Goal: Navigation & Orientation: Find specific page/section

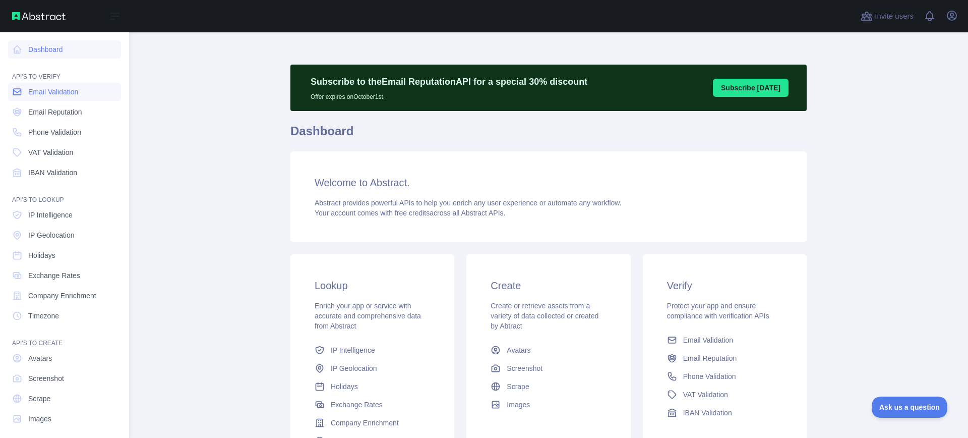
click at [32, 87] on span "Email Validation" at bounding box center [53, 92] width 50 height 10
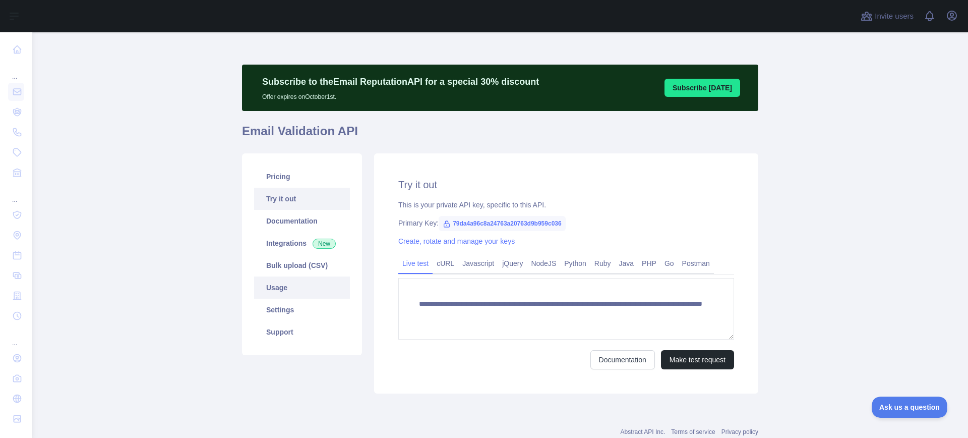
click at [276, 287] on link "Usage" at bounding box center [302, 287] width 96 height 22
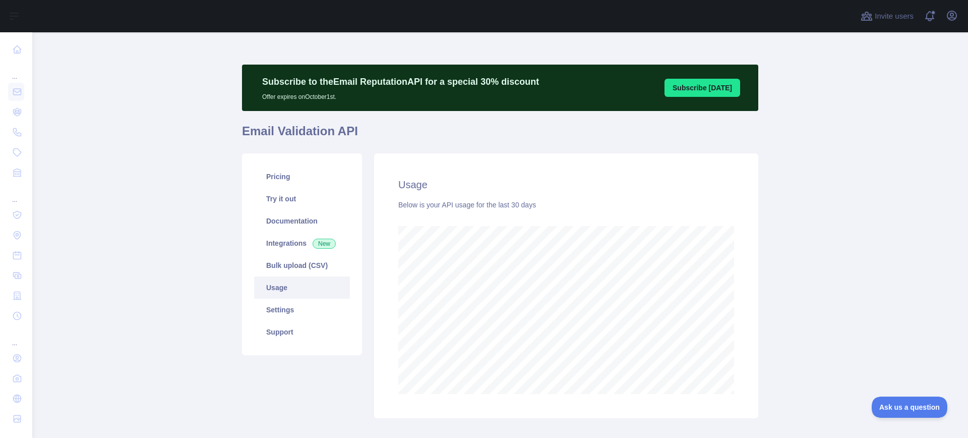
scroll to position [39, 0]
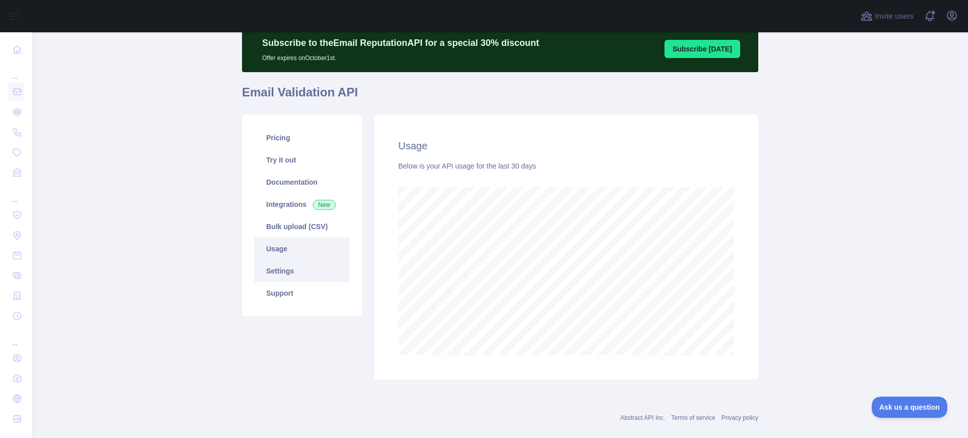
click at [276, 273] on link "Settings" at bounding box center [302, 271] width 96 height 22
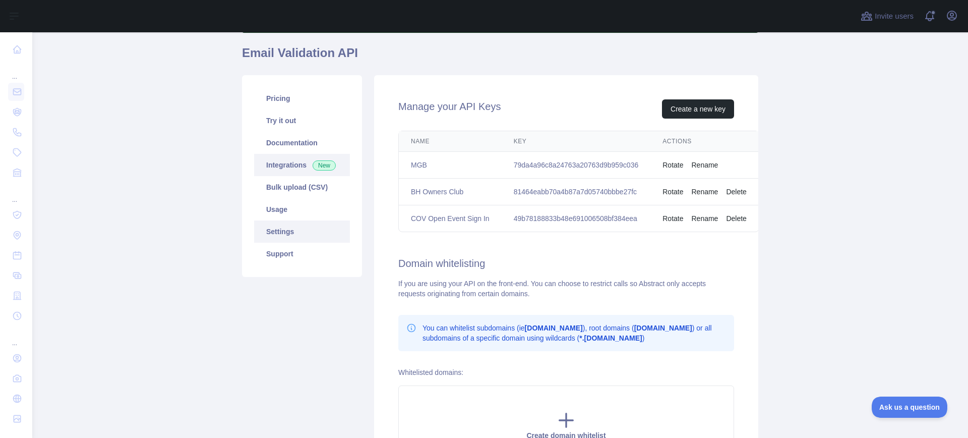
scroll to position [21, 0]
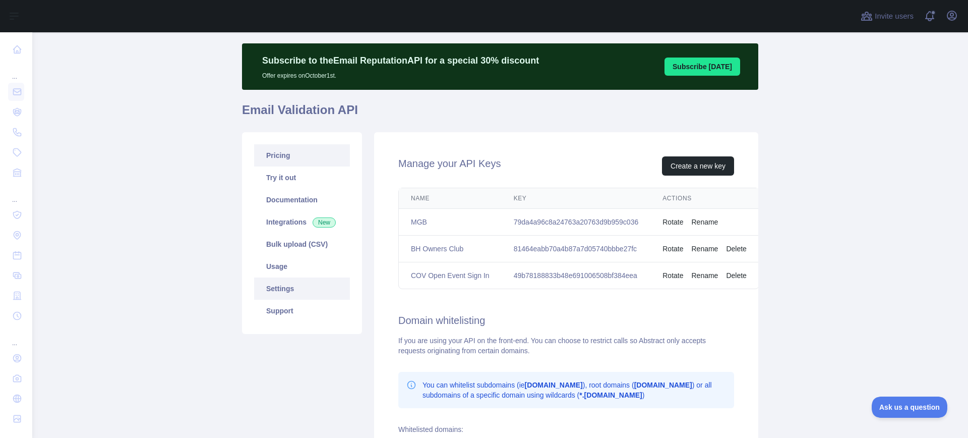
click at [264, 159] on link "Pricing" at bounding box center [302, 155] width 96 height 22
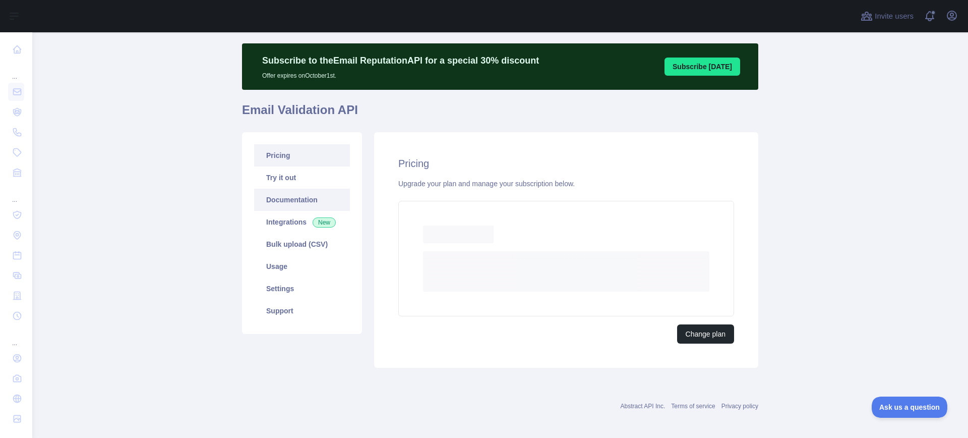
scroll to position [20, 0]
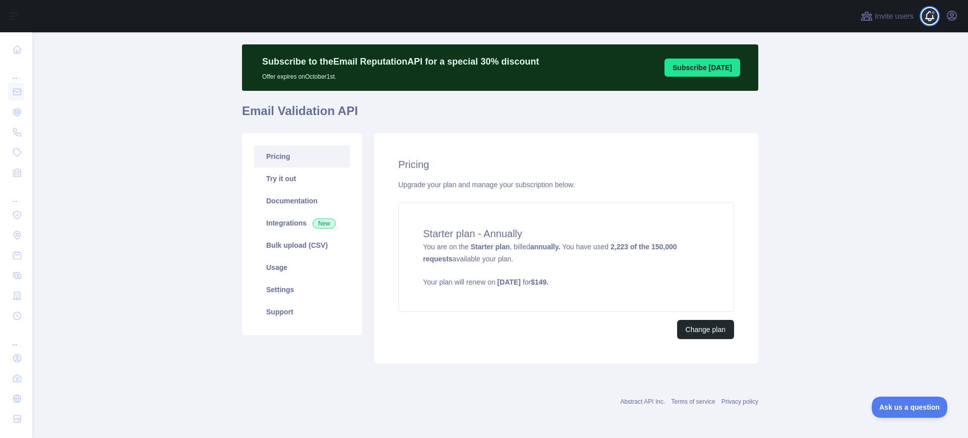
click at [933, 18] on span at bounding box center [934, 16] width 20 height 32
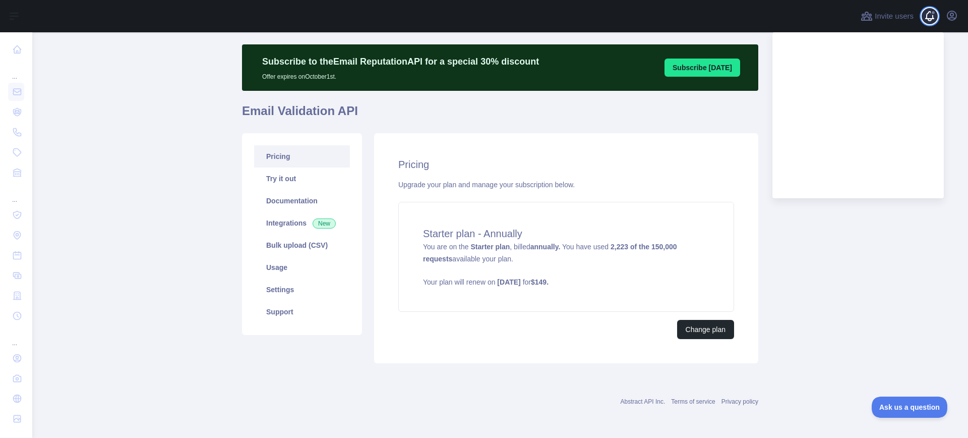
click at [933, 18] on span at bounding box center [934, 16] width 20 height 32
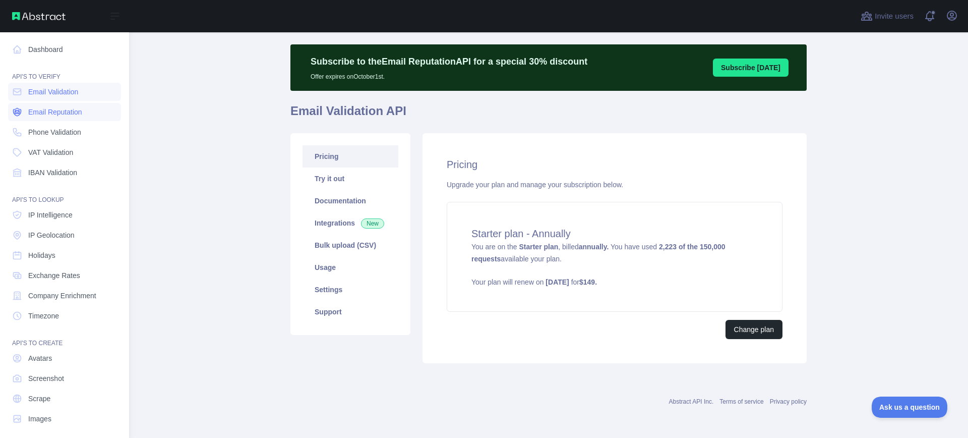
click at [59, 116] on span "Email Reputation" at bounding box center [55, 112] width 54 height 10
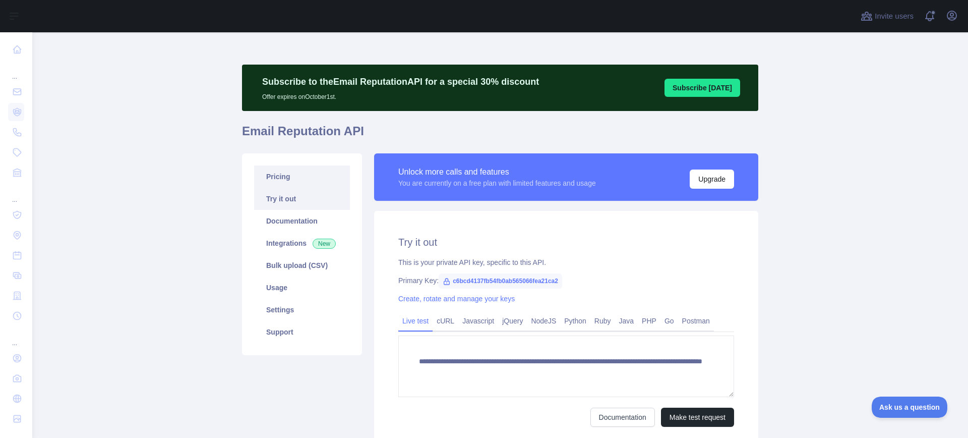
click at [269, 171] on link "Pricing" at bounding box center [302, 176] width 96 height 22
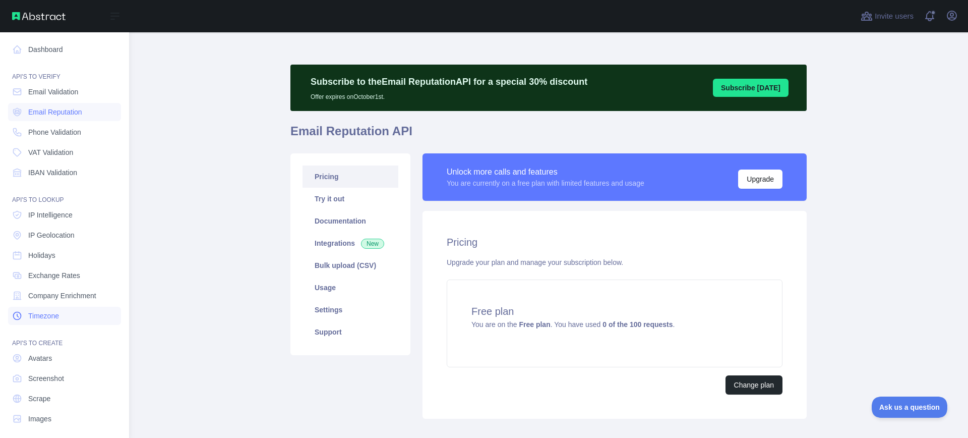
scroll to position [6, 0]
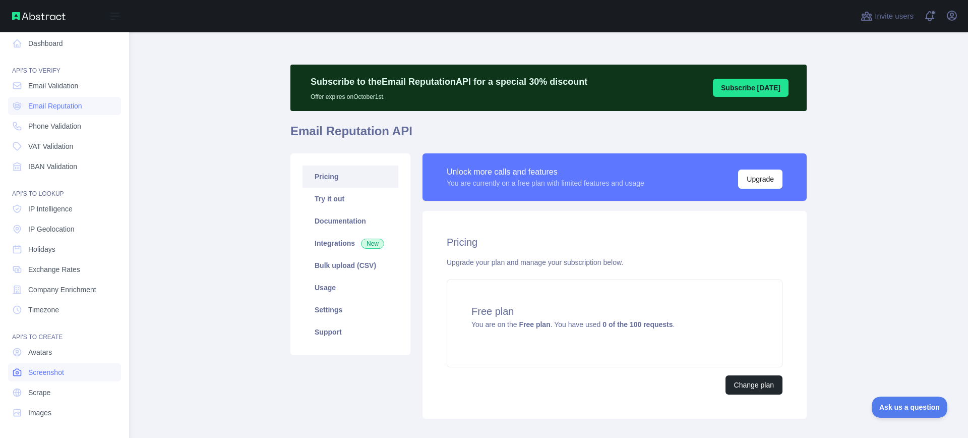
click at [32, 365] on link "Screenshot" at bounding box center [64, 372] width 113 height 18
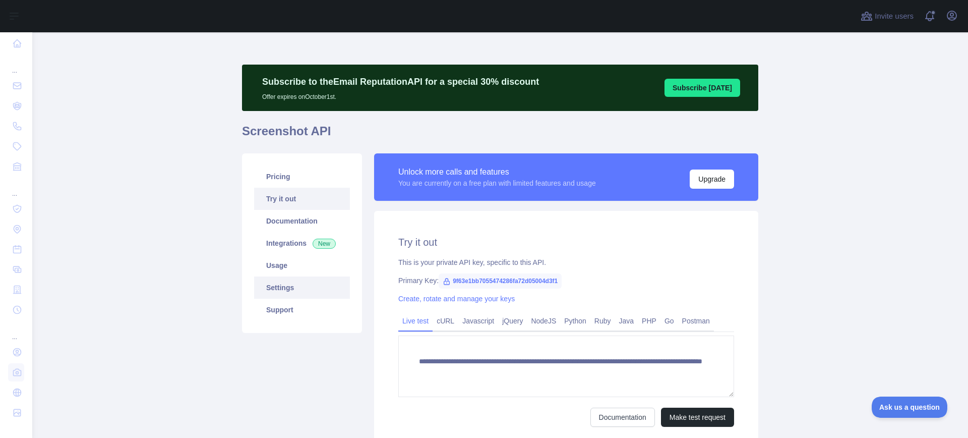
click at [290, 285] on link "Settings" at bounding box center [302, 287] width 96 height 22
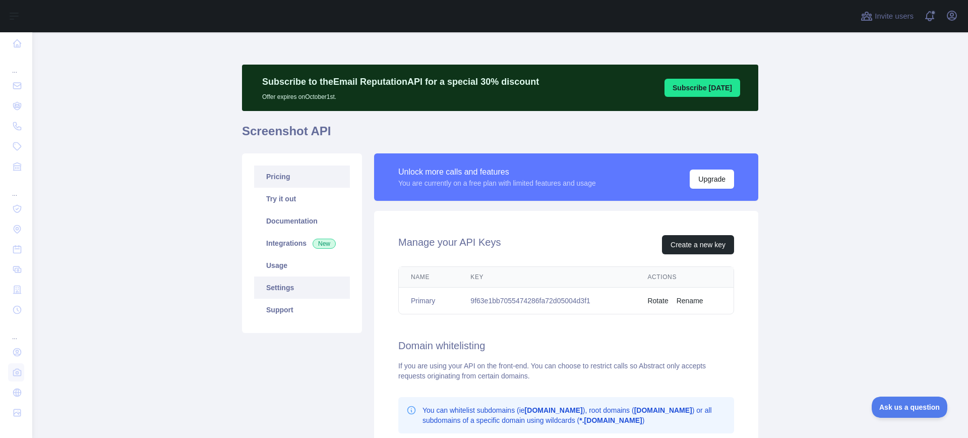
click at [277, 184] on link "Pricing" at bounding box center [302, 176] width 96 height 22
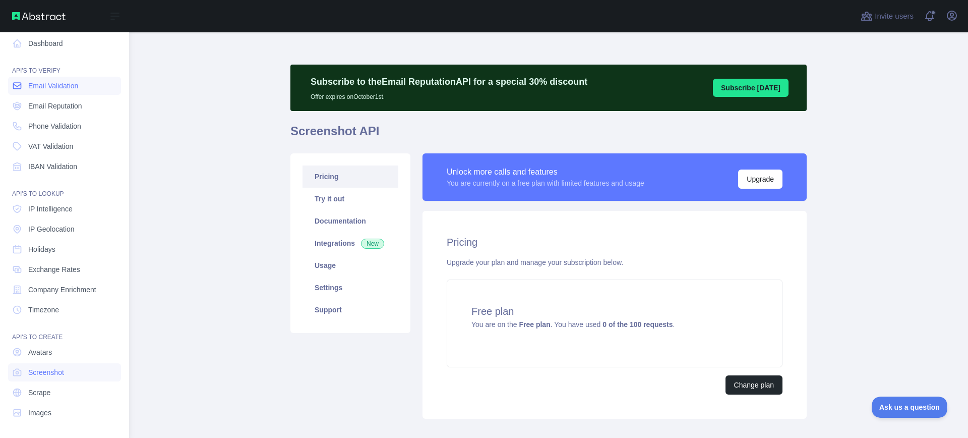
click at [19, 85] on icon at bounding box center [17, 86] width 10 height 10
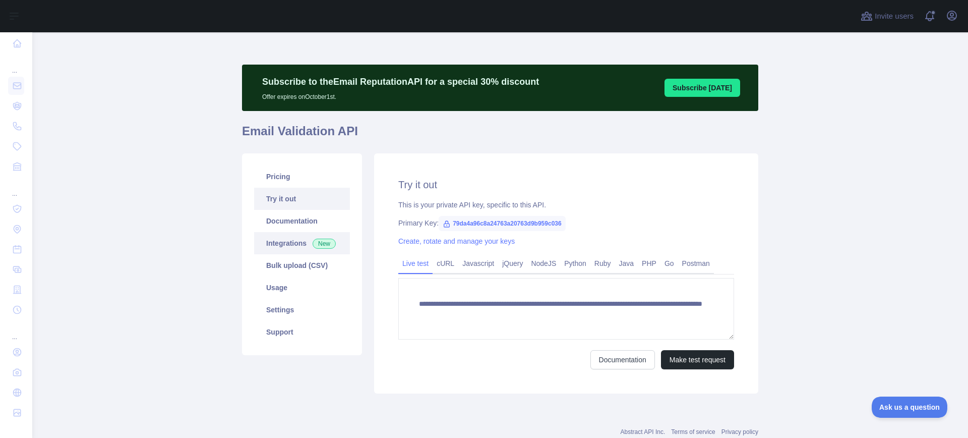
click at [286, 246] on link "Integrations New" at bounding box center [302, 243] width 96 height 22
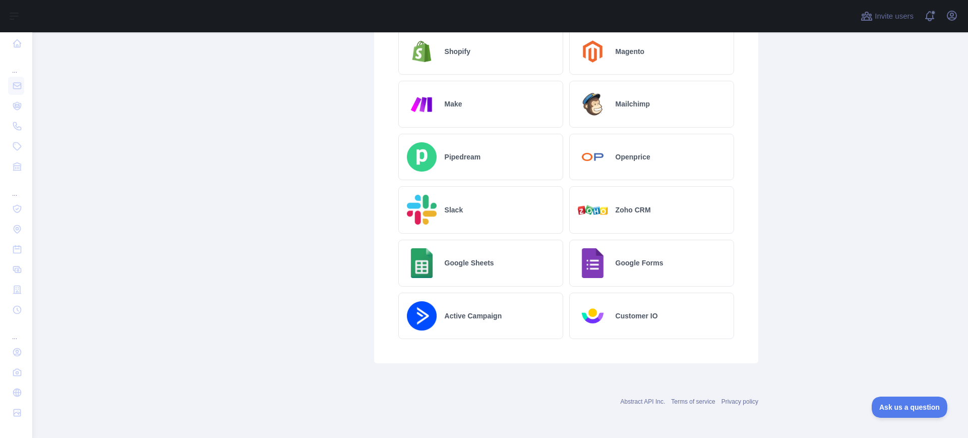
scroll to position [340, 0]
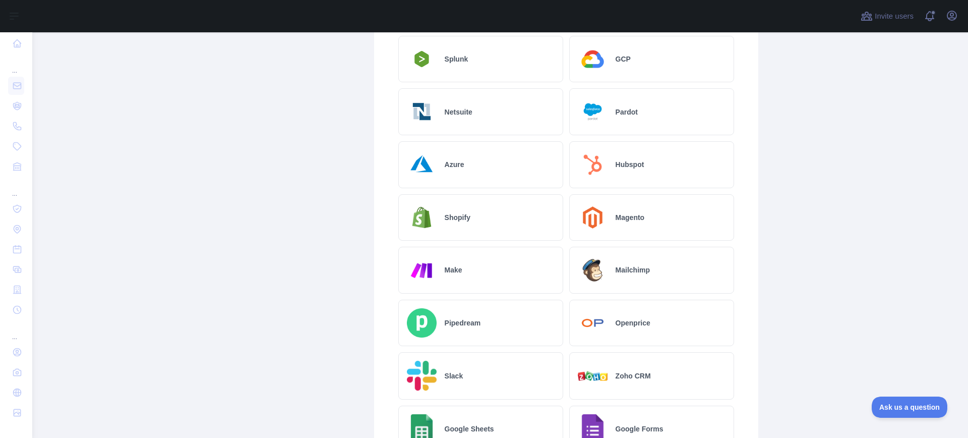
click at [618, 276] on div "Mailchimp" at bounding box center [651, 270] width 165 height 47
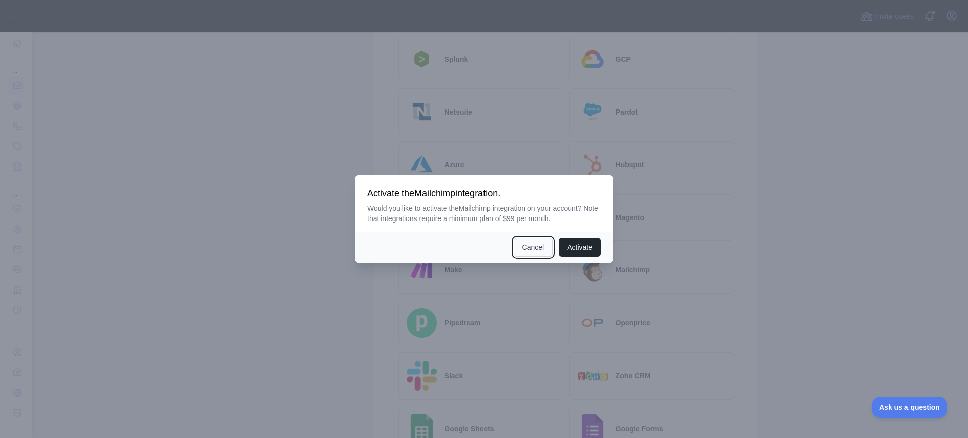
click at [528, 242] on button "Cancel" at bounding box center [533, 246] width 39 height 19
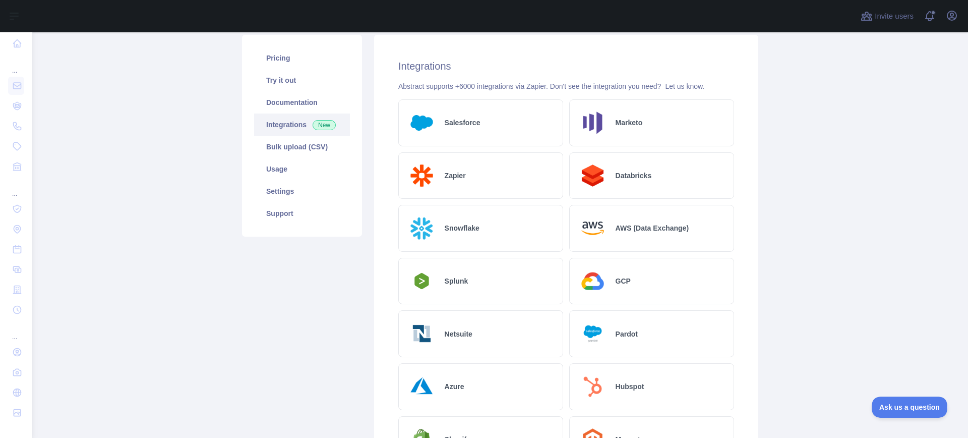
scroll to position [0, 0]
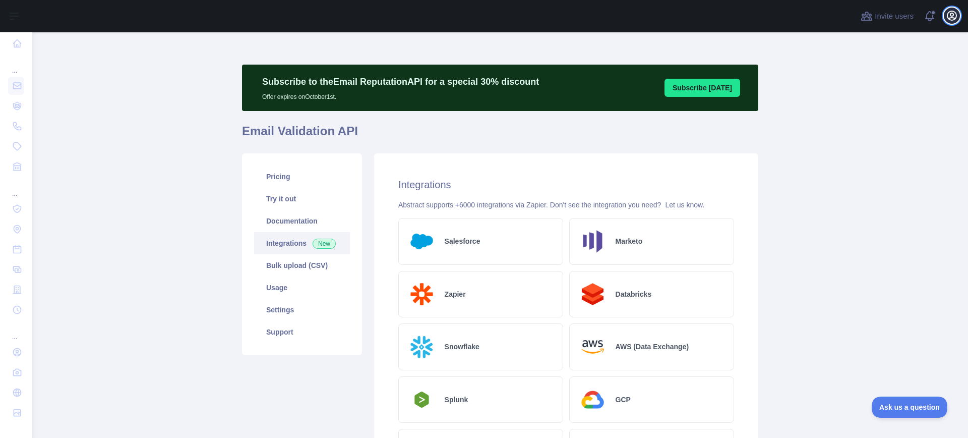
click at [951, 12] on icon "button" at bounding box center [951, 15] width 9 height 9
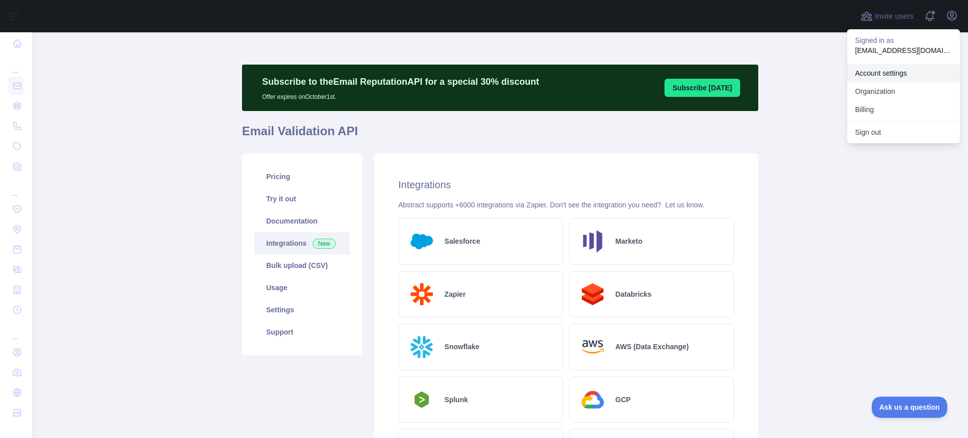
click at [872, 72] on link "Account settings" at bounding box center [903, 73] width 113 height 18
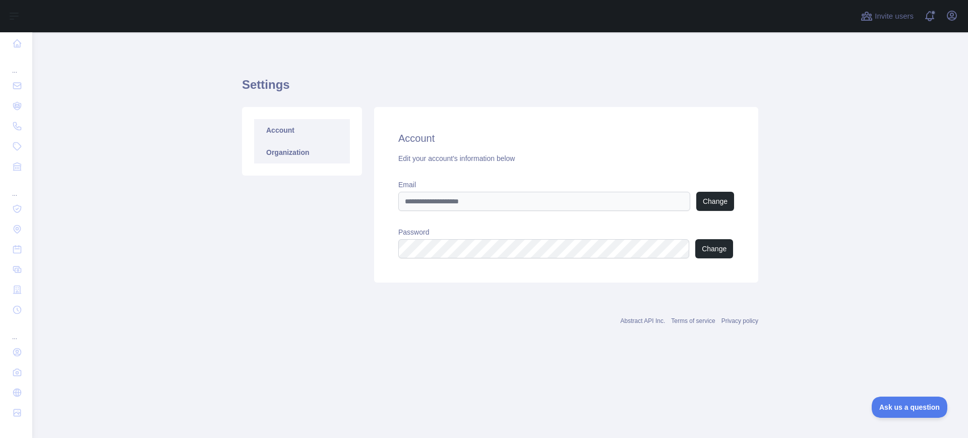
click at [273, 156] on link "Organization" at bounding box center [302, 152] width 96 height 22
